Goal: Browse casually

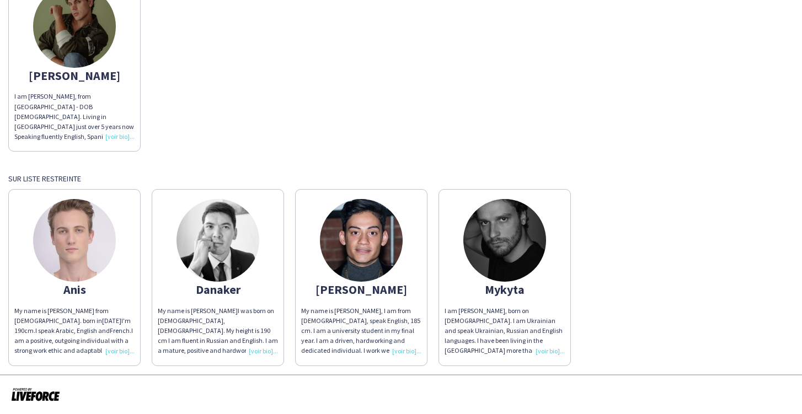
scroll to position [130, 0]
click at [513, 232] on img at bounding box center [504, 241] width 83 height 83
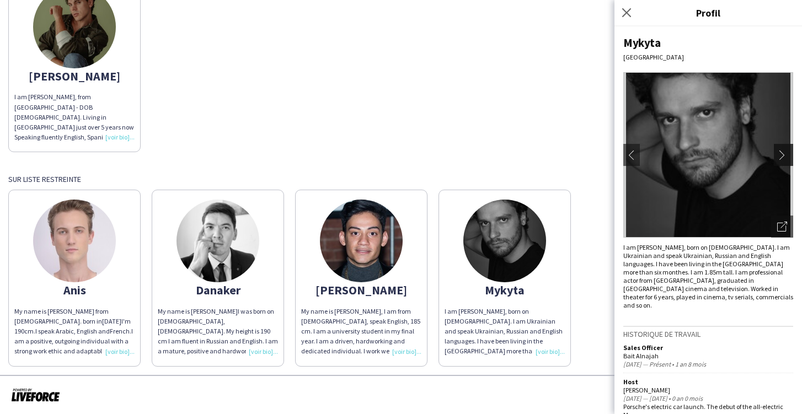
click at [790, 156] on app-icon "chevron-right" at bounding box center [784, 155] width 15 height 10
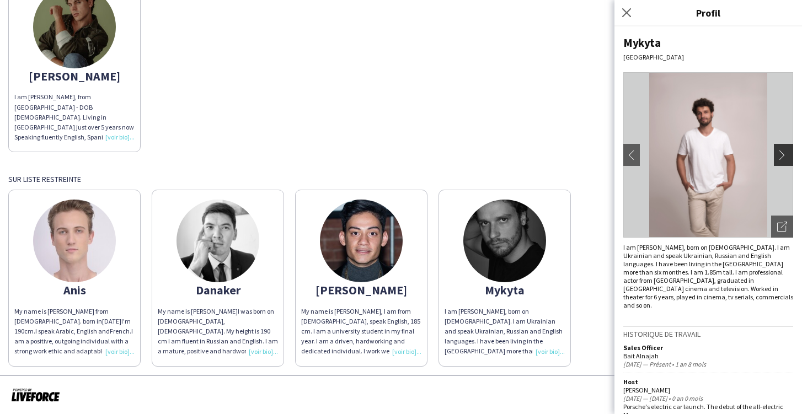
click at [790, 156] on app-icon "chevron-right" at bounding box center [784, 155] width 15 height 10
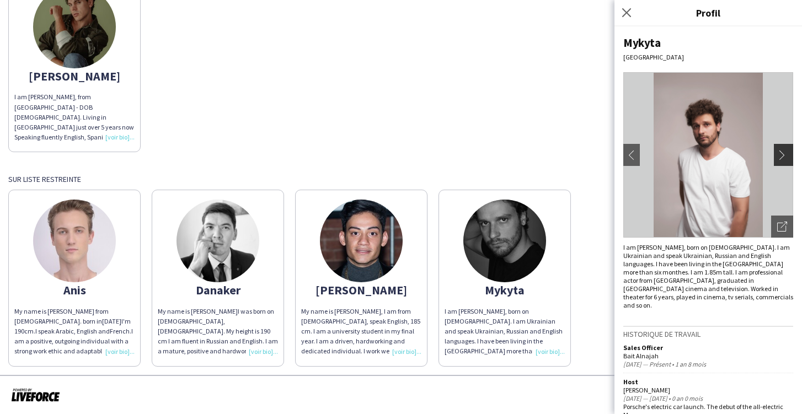
click at [790, 156] on app-icon "chevron-right" at bounding box center [784, 155] width 15 height 10
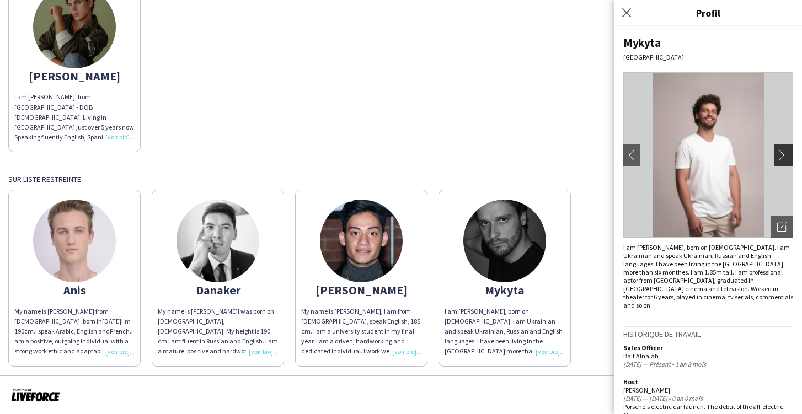
click at [790, 156] on app-icon "chevron-right" at bounding box center [784, 155] width 15 height 10
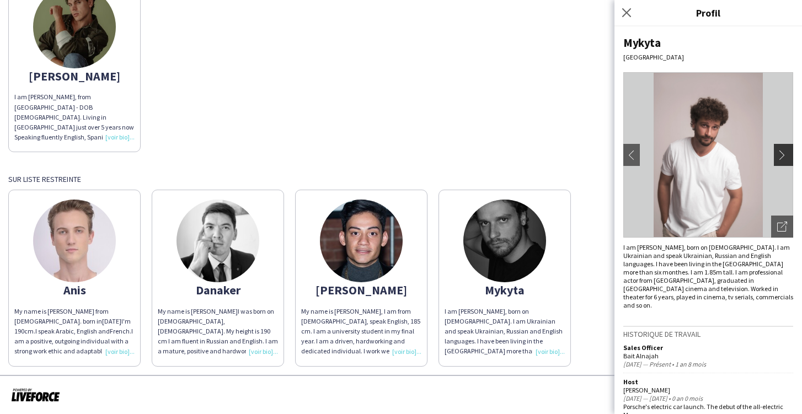
click at [790, 156] on app-icon "chevron-right" at bounding box center [784, 155] width 15 height 10
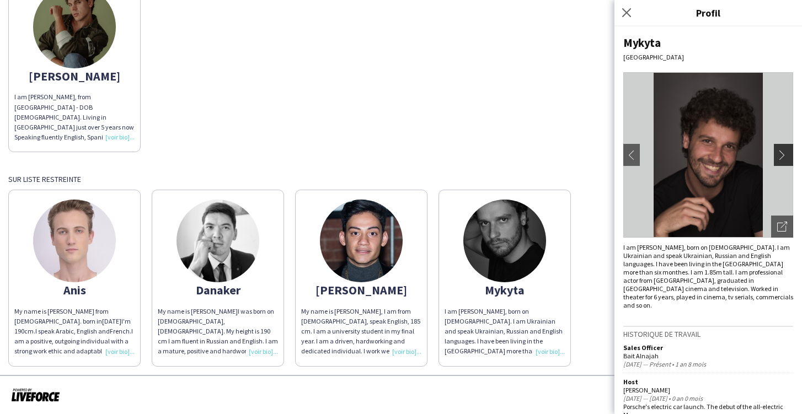
click at [790, 156] on app-icon "chevron-right" at bounding box center [784, 155] width 15 height 10
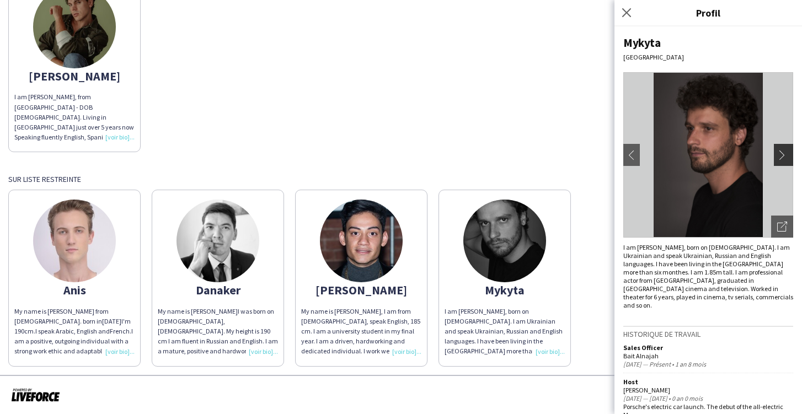
click at [790, 156] on app-icon "chevron-right" at bounding box center [784, 155] width 15 height 10
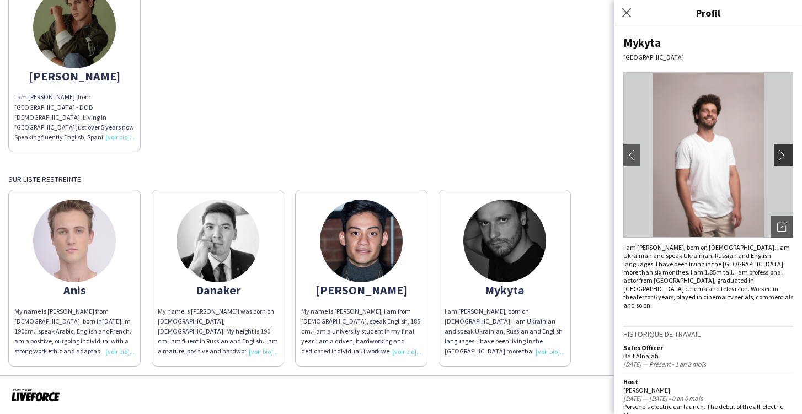
click at [790, 156] on app-icon "chevron-right" at bounding box center [784, 155] width 15 height 10
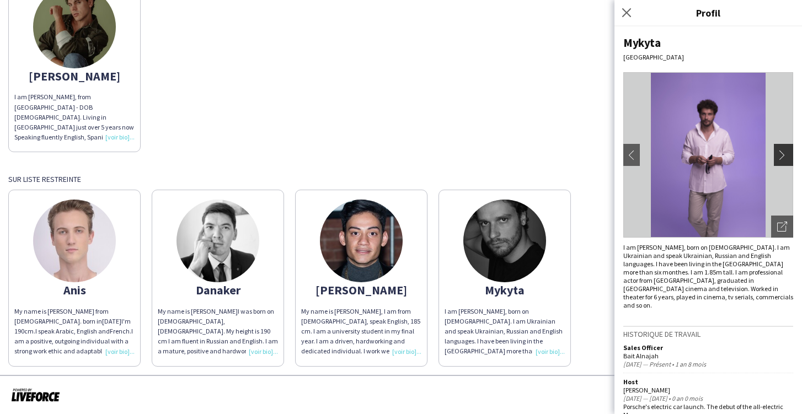
click at [790, 156] on app-icon "chevron-right" at bounding box center [784, 155] width 15 height 10
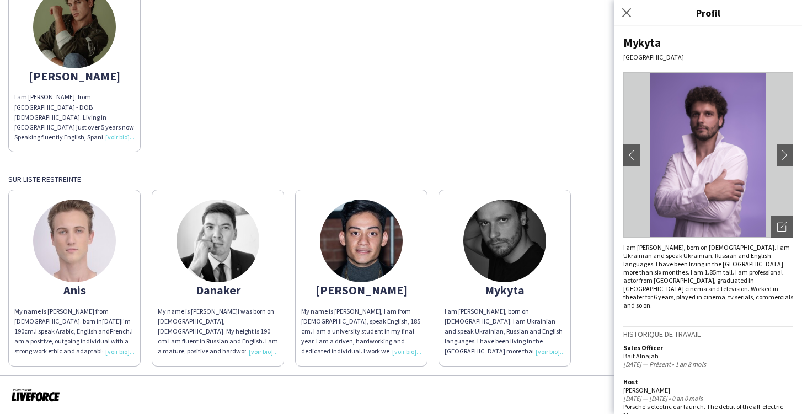
click at [358, 246] on img at bounding box center [361, 241] width 83 height 83
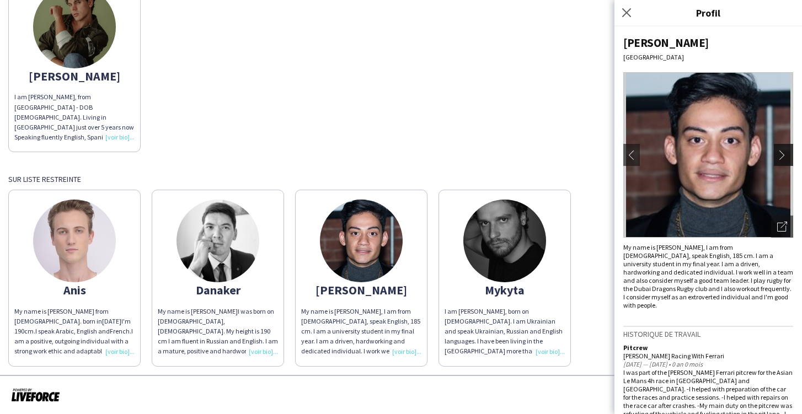
click at [782, 159] on app-icon "chevron-right" at bounding box center [784, 155] width 15 height 10
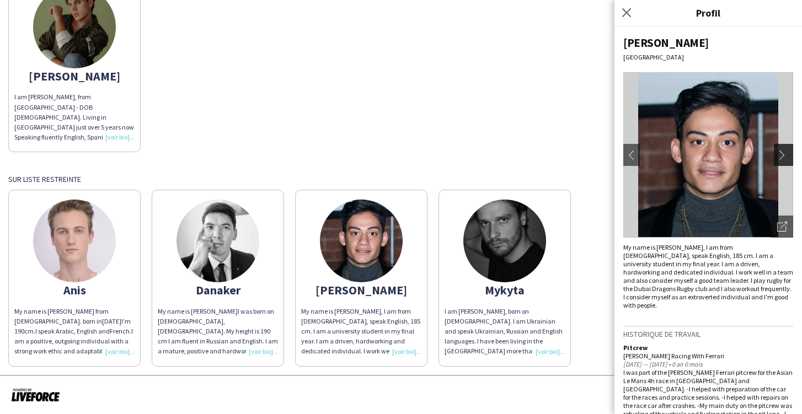
click at [782, 159] on app-icon "chevron-right" at bounding box center [784, 155] width 15 height 10
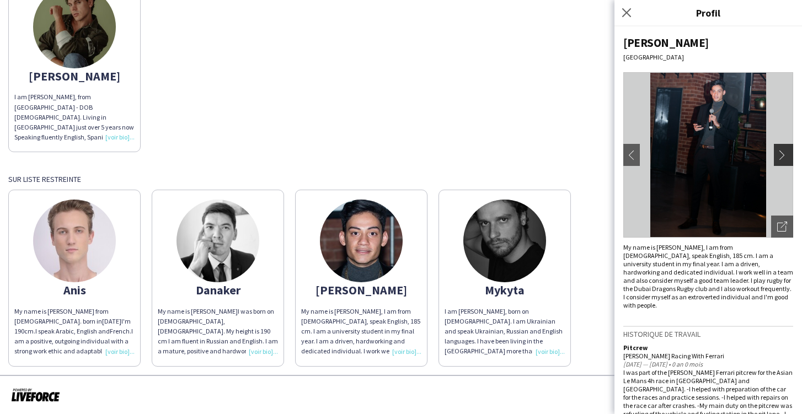
click at [782, 159] on app-icon "chevron-right" at bounding box center [784, 155] width 15 height 10
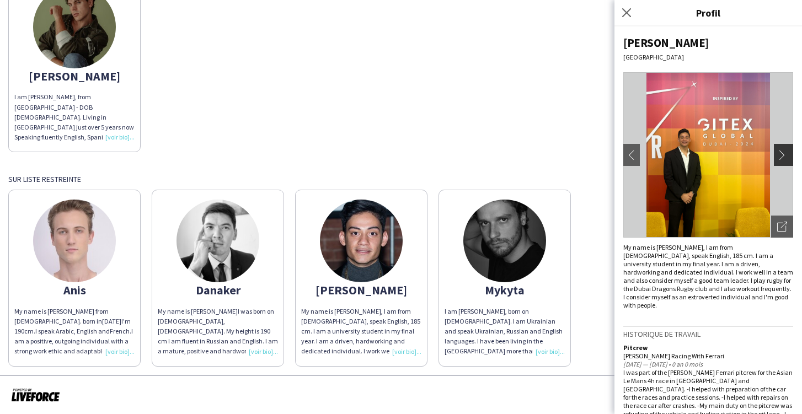
click at [782, 159] on app-icon "chevron-right" at bounding box center [784, 155] width 15 height 10
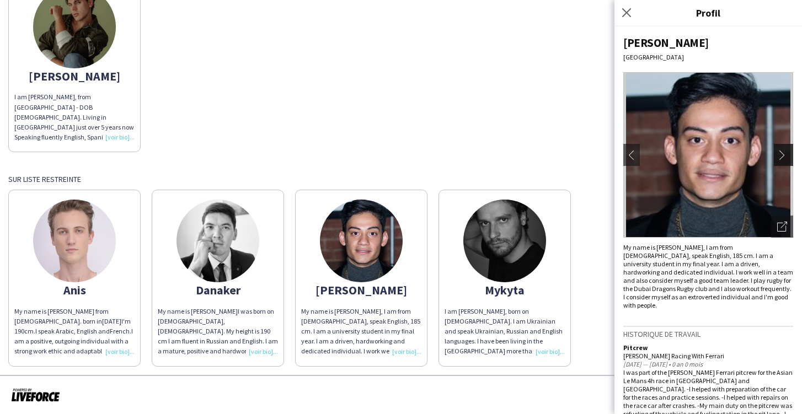
click at [782, 159] on app-icon "chevron-right" at bounding box center [784, 155] width 15 height 10
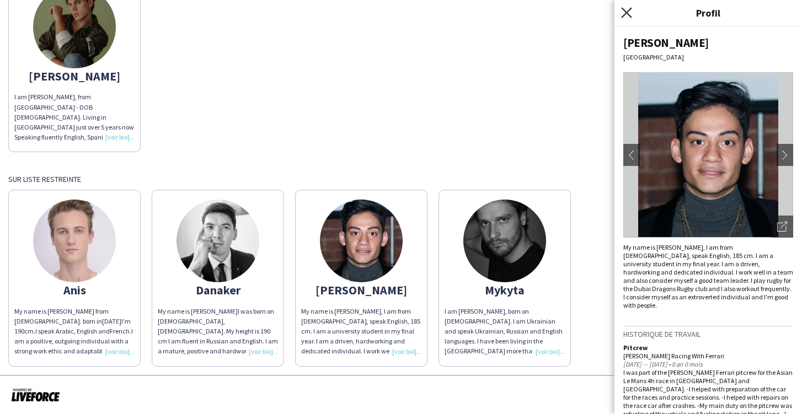
click at [626, 12] on icon at bounding box center [626, 12] width 10 height 10
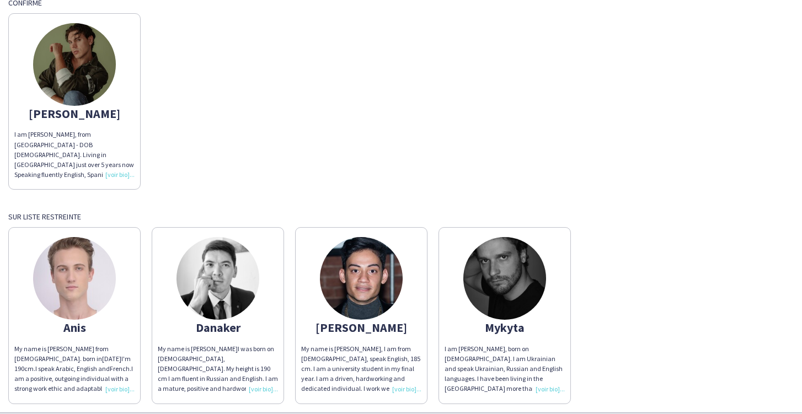
scroll to position [100, 0]
